Goal: Navigation & Orientation: Understand site structure

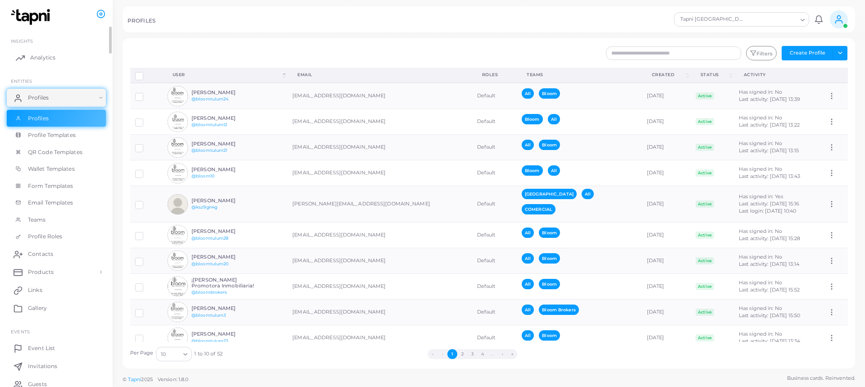
click at [64, 57] on link "Analytics" at bounding box center [56, 58] width 99 height 18
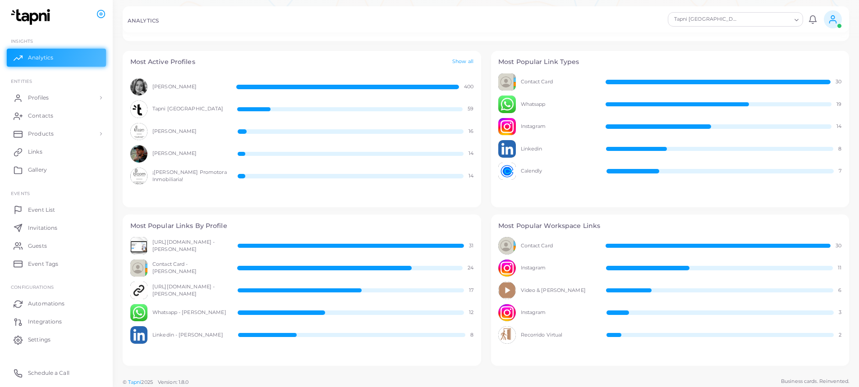
scroll to position [352, 0]
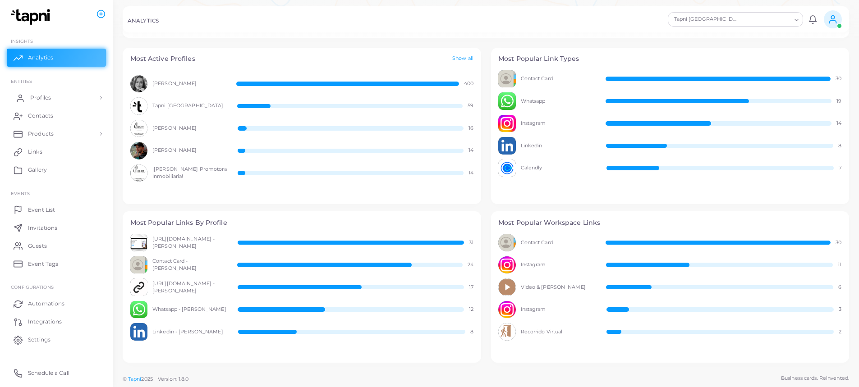
click at [51, 97] on link "Profiles" at bounding box center [56, 98] width 99 height 18
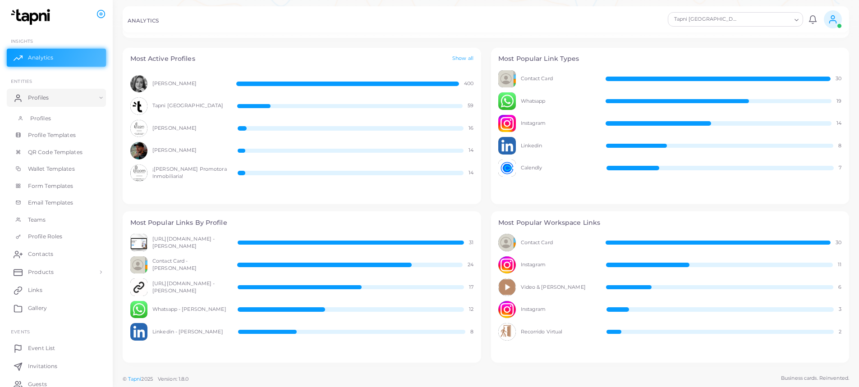
click at [43, 111] on link "Profiles" at bounding box center [56, 118] width 99 height 17
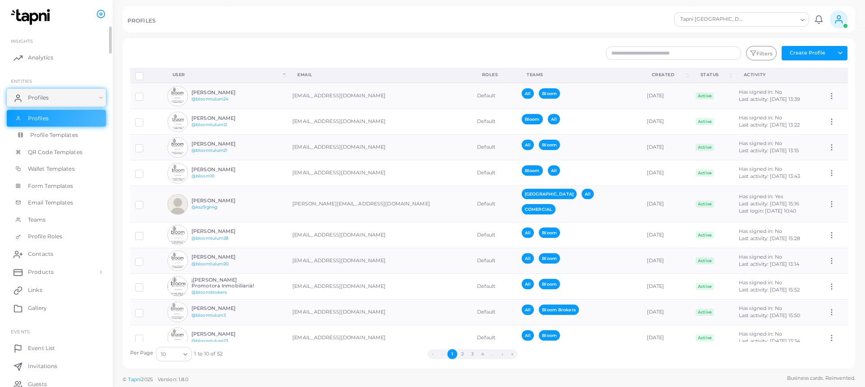
click at [68, 135] on span "Profile Templates" at bounding box center [54, 135] width 48 height 8
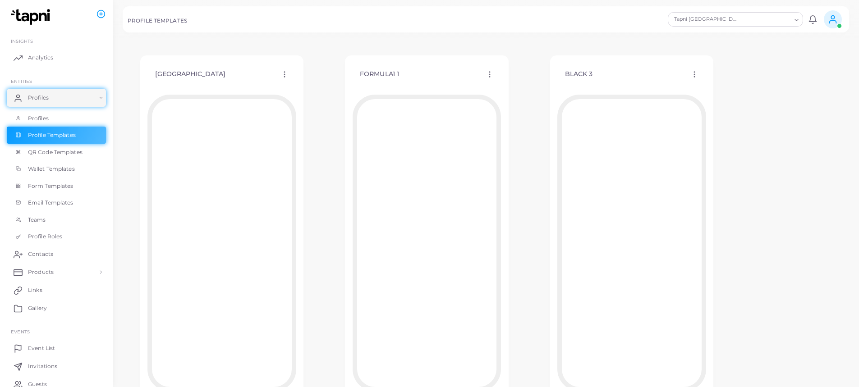
scroll to position [815, 0]
click at [77, 151] on span "QR Code Templates" at bounding box center [57, 152] width 55 height 8
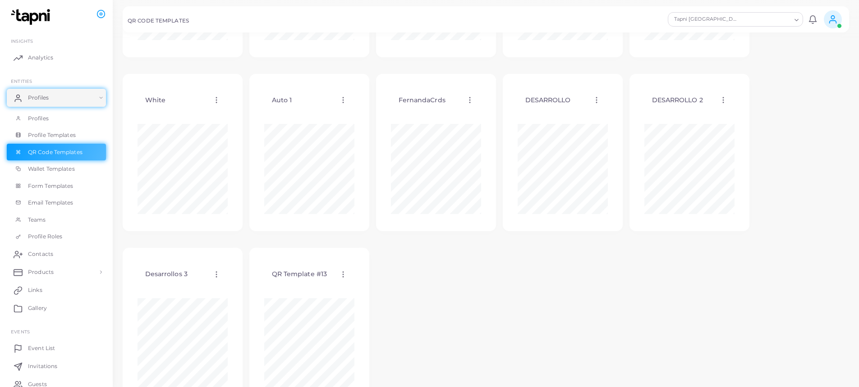
scroll to position [165, 0]
click at [68, 172] on span "Wallet Templates" at bounding box center [53, 169] width 47 height 8
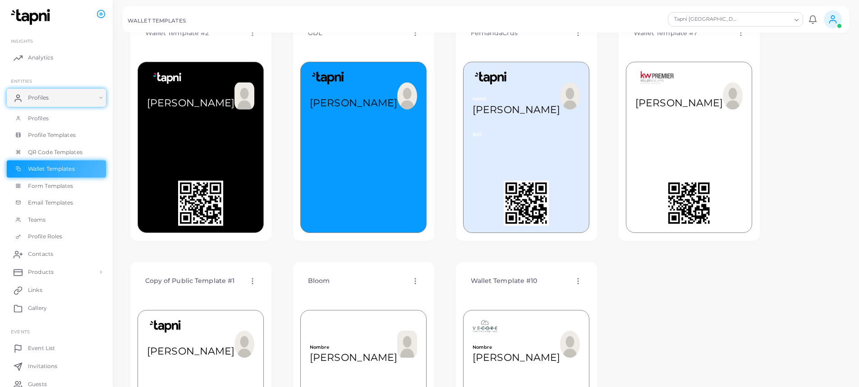
scroll to position [55, 0]
click at [50, 186] on span "Form Templates" at bounding box center [53, 186] width 46 height 8
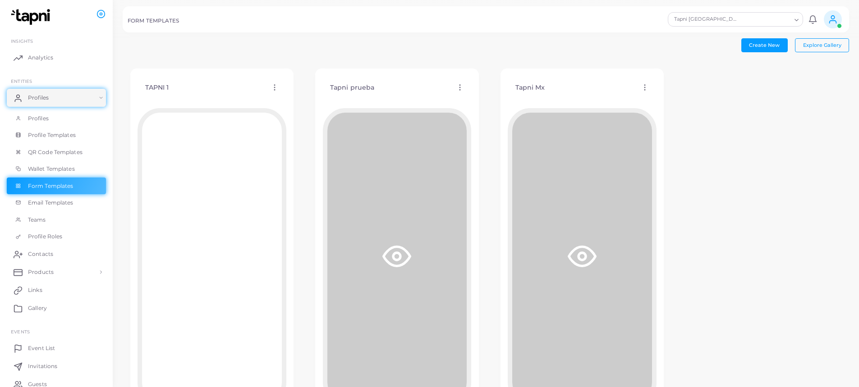
click at [300, 191] on div "TAPNI 1 Edit Template Assign template Duplicate Template Delete Template Copy T…" at bounding box center [212, 246] width 179 height 370
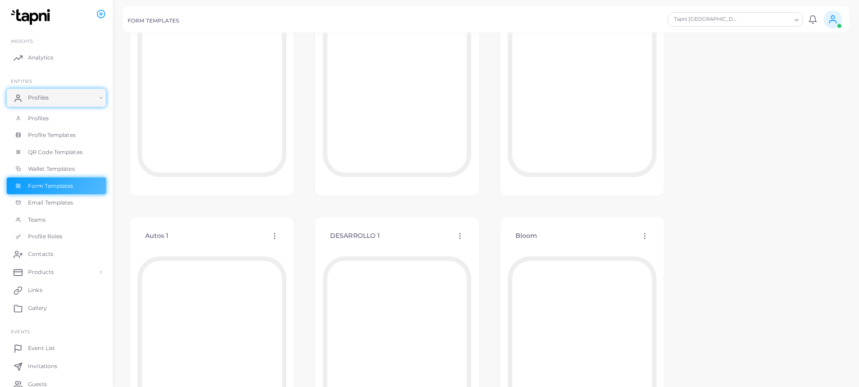
scroll to position [310, 0]
click at [65, 202] on span "Email Templates" at bounding box center [53, 203] width 46 height 8
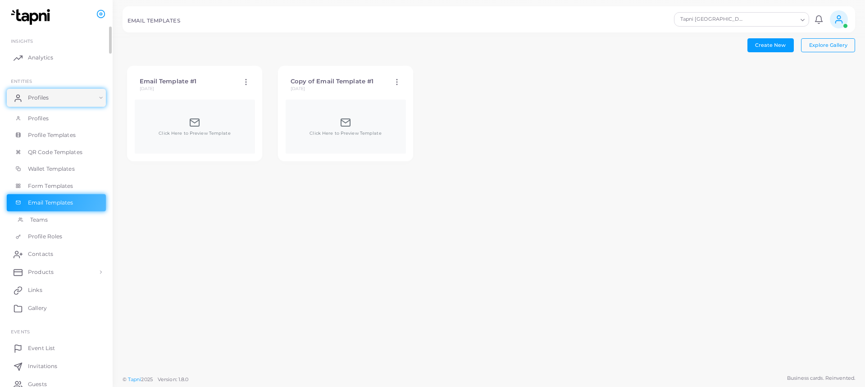
click at [65, 221] on link "Teams" at bounding box center [56, 219] width 99 height 17
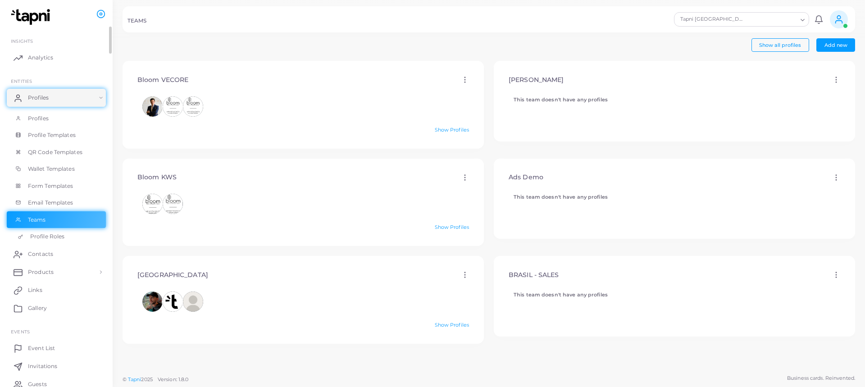
click at [48, 239] on span "Profile Roles" at bounding box center [47, 237] width 34 height 8
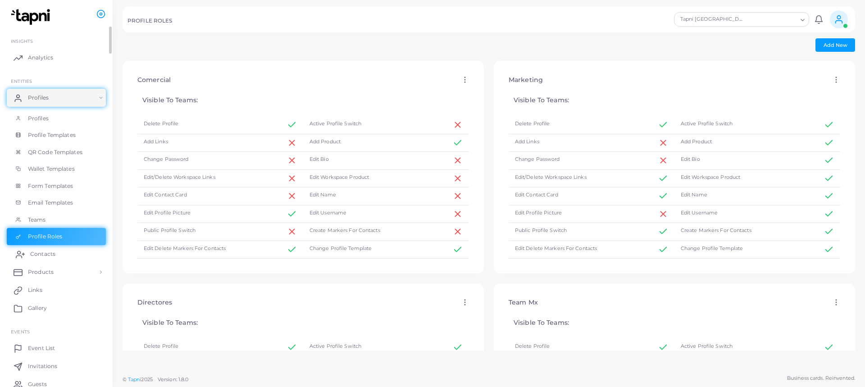
click at [55, 251] on link "Contacts" at bounding box center [56, 254] width 99 height 18
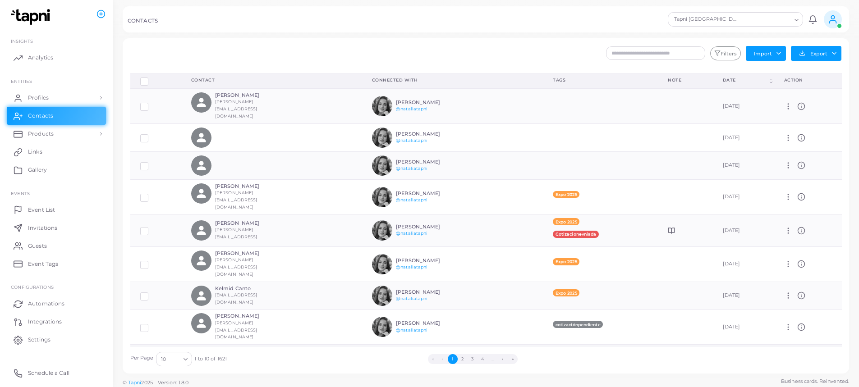
scroll to position [29, 0]
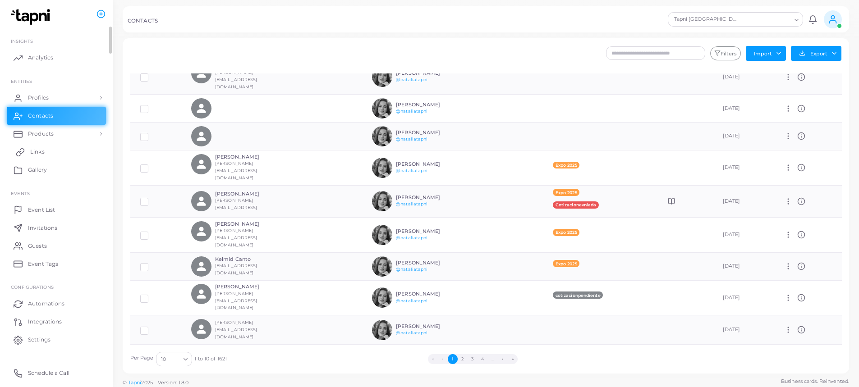
click at [67, 150] on link "Links" at bounding box center [56, 152] width 99 height 18
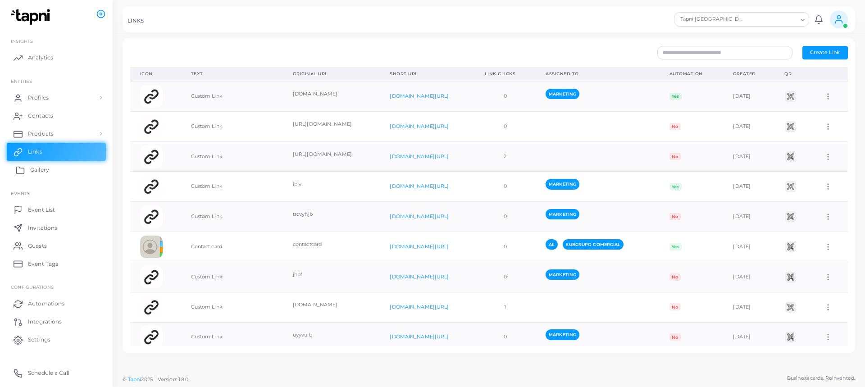
click at [56, 168] on link "Gallery" at bounding box center [56, 170] width 99 height 18
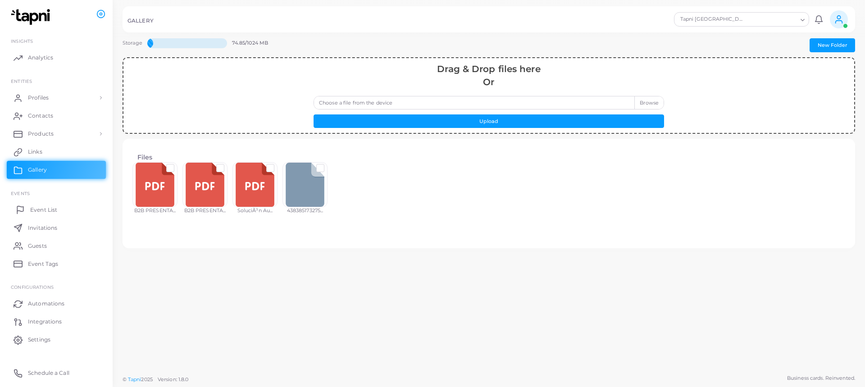
click at [56, 212] on span "Event List" at bounding box center [43, 210] width 27 height 8
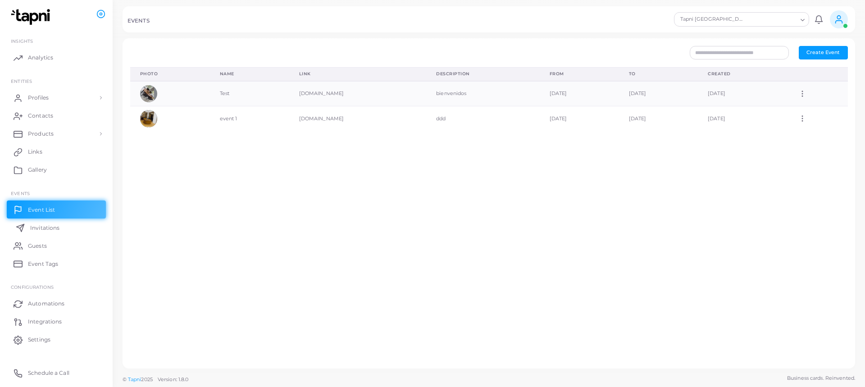
click at [53, 226] on span "Invitations" at bounding box center [44, 228] width 29 height 8
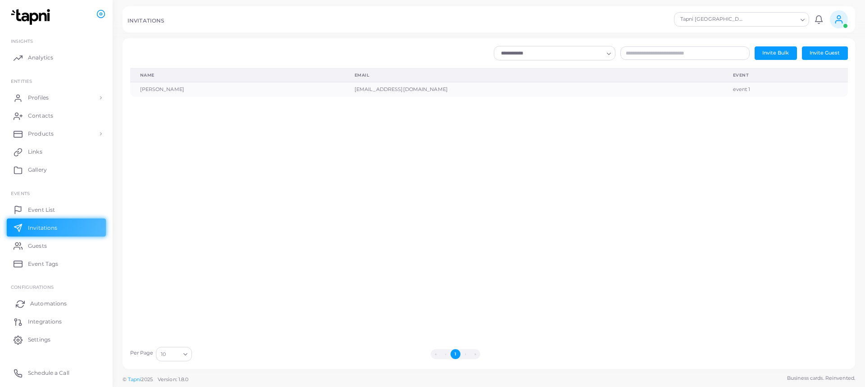
click at [42, 302] on span "Automations" at bounding box center [48, 304] width 37 height 8
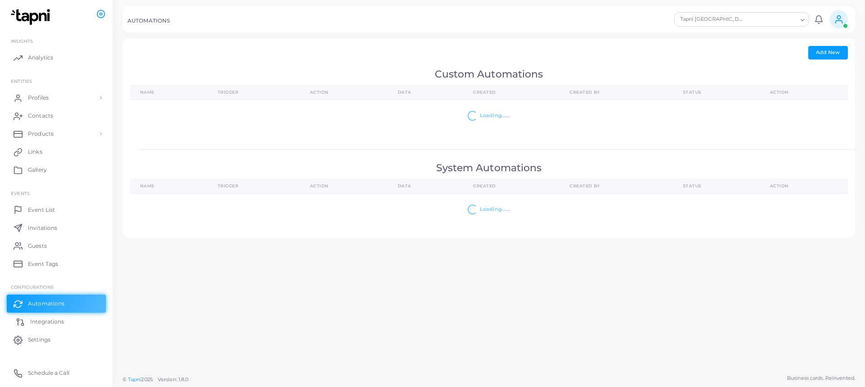
click at [64, 324] on span "Integrations" at bounding box center [47, 322] width 34 height 8
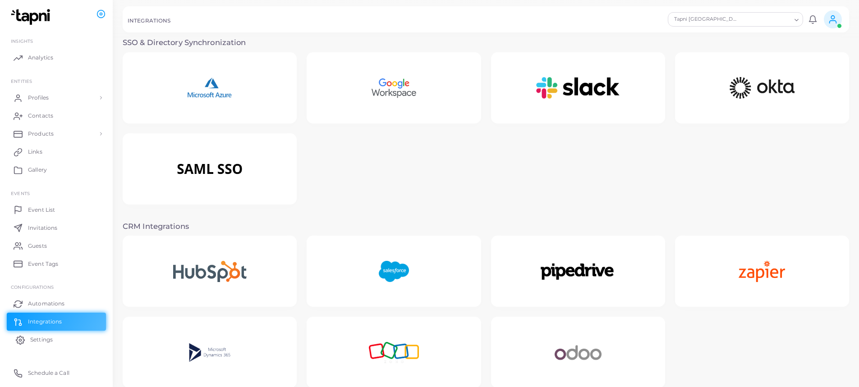
click at [72, 337] on link "Settings" at bounding box center [56, 340] width 99 height 18
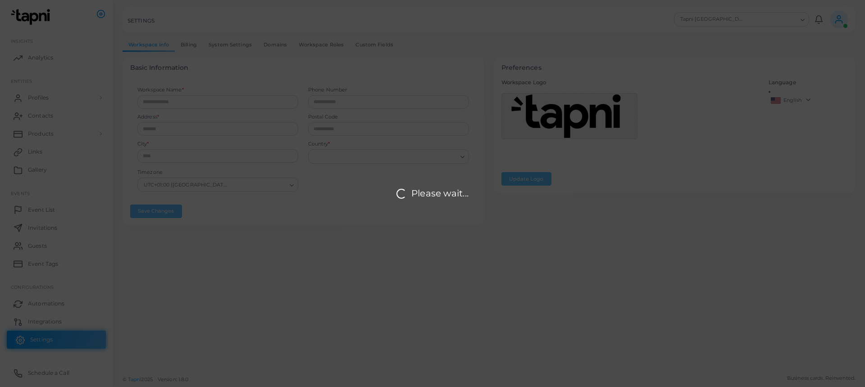
type input "**********"
